Goal: Check status: Check status

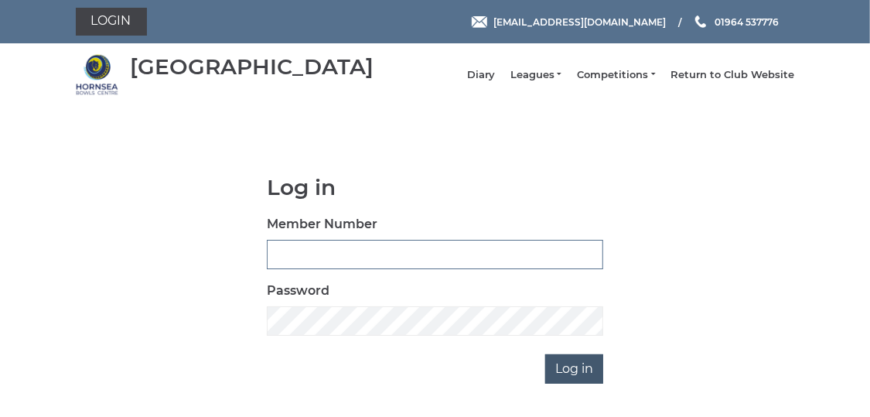
type input "0483"
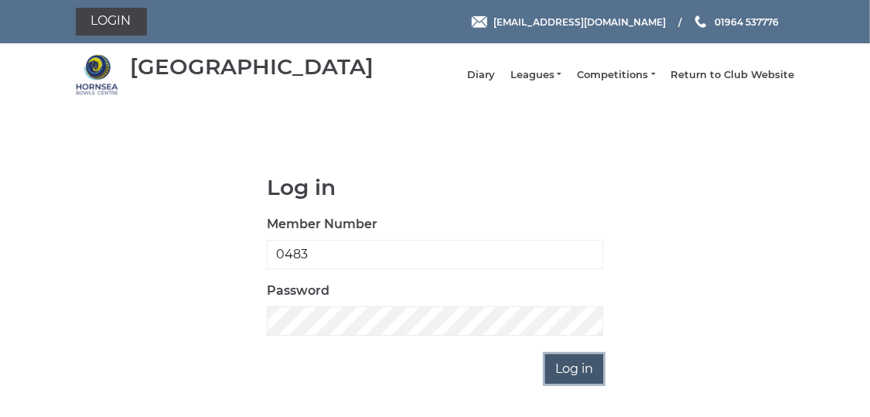
click at [564, 384] on input "Log in" at bounding box center [574, 368] width 58 height 29
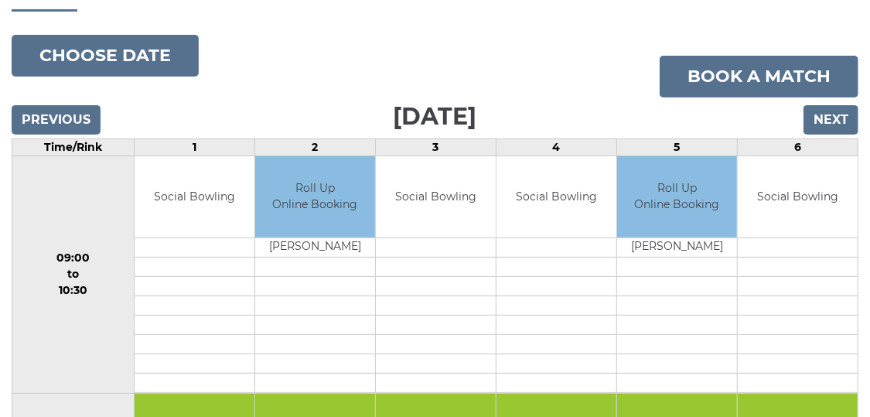
scroll to position [141, 0]
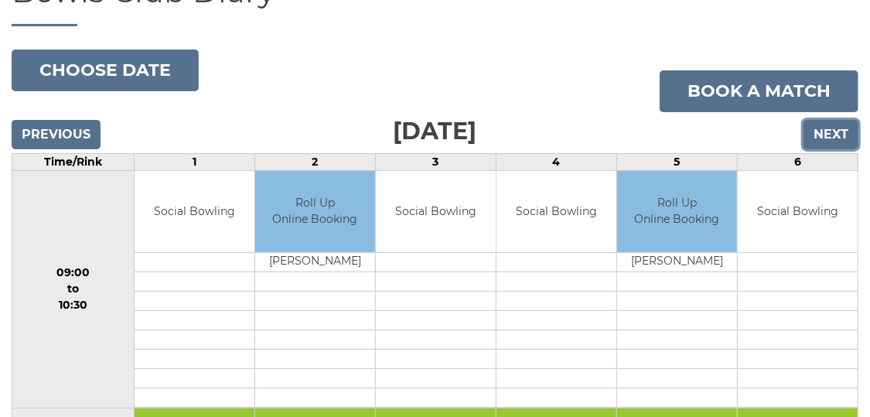
click at [845, 145] on input "Next" at bounding box center [831, 134] width 55 height 29
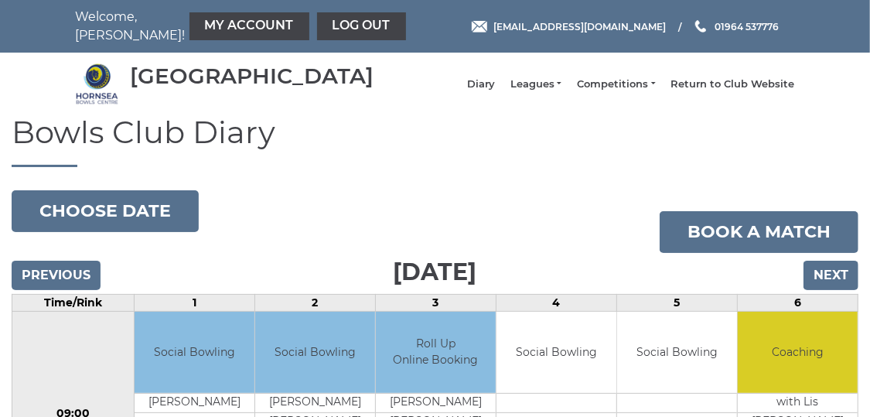
click at [845, 145] on h1 "Bowls Club Diary" at bounding box center [435, 141] width 847 height 52
click at [842, 285] on input "Next" at bounding box center [831, 275] width 55 height 29
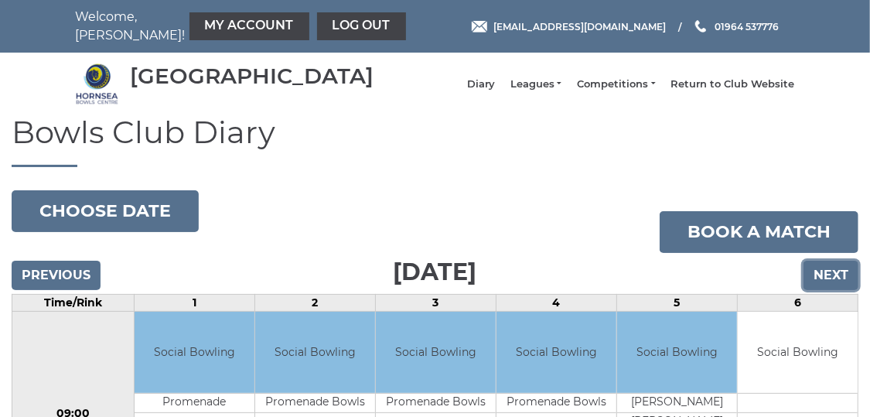
click at [842, 285] on input "Next" at bounding box center [831, 275] width 55 height 29
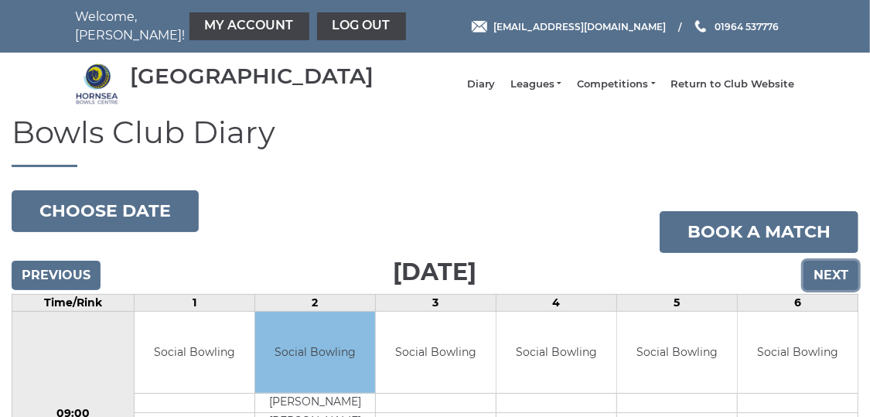
click at [842, 285] on input "Next" at bounding box center [831, 275] width 55 height 29
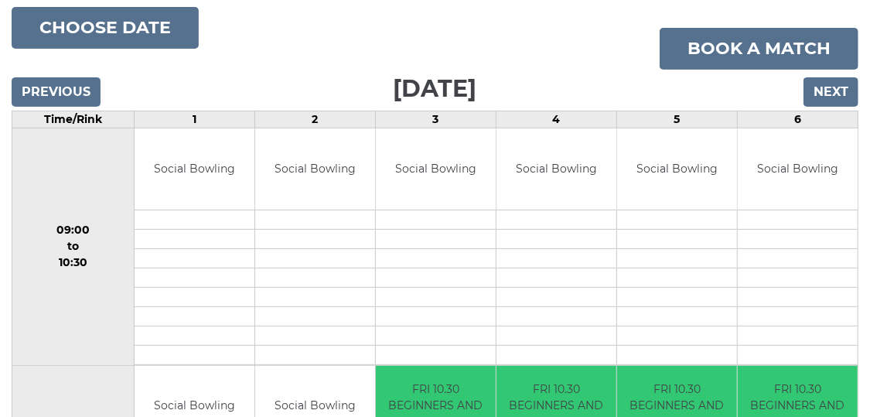
scroll to position [168, 0]
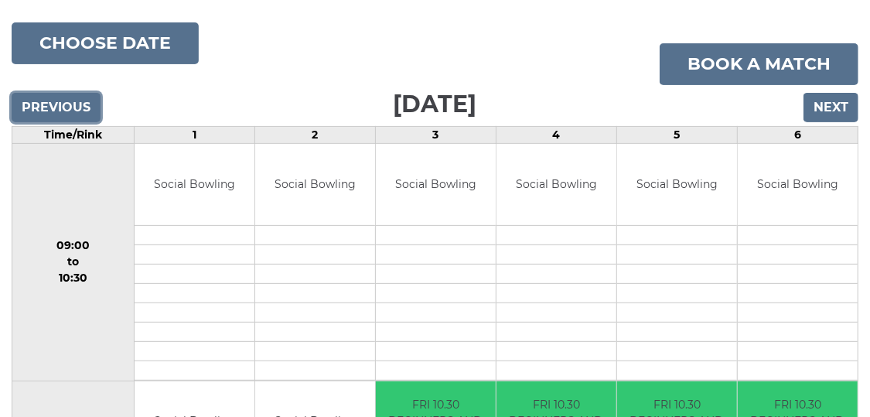
click at [50, 111] on input "Previous" at bounding box center [56, 107] width 89 height 29
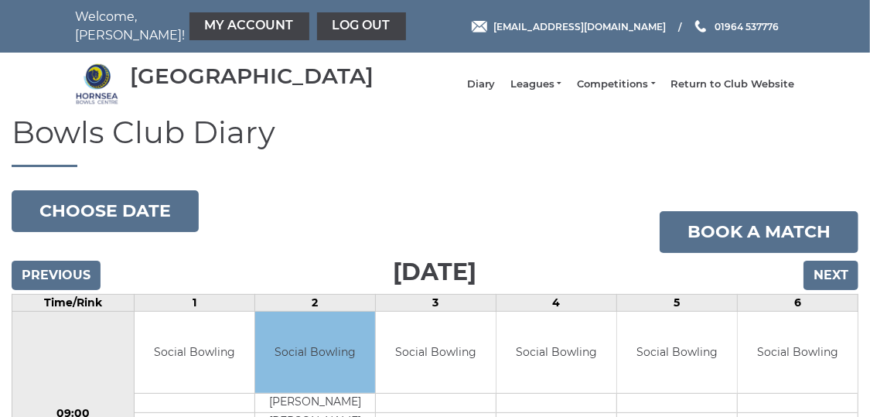
click at [327, 27] on link "Log out" at bounding box center [361, 26] width 89 height 28
